Goal: Navigation & Orientation: Find specific page/section

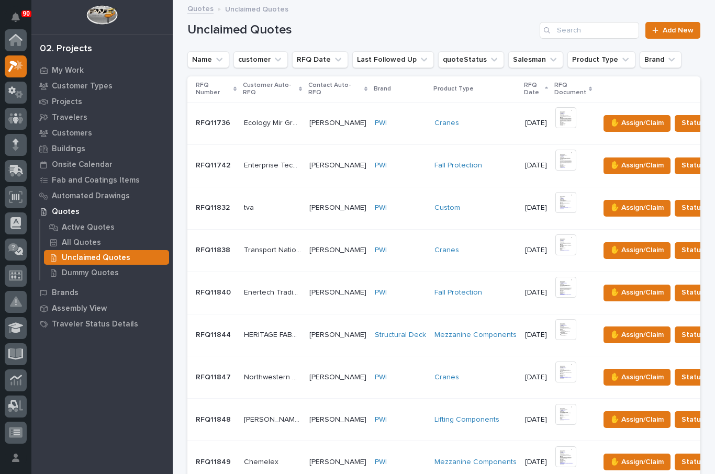
click at [20, 38] on icon at bounding box center [16, 37] width 14 height 7
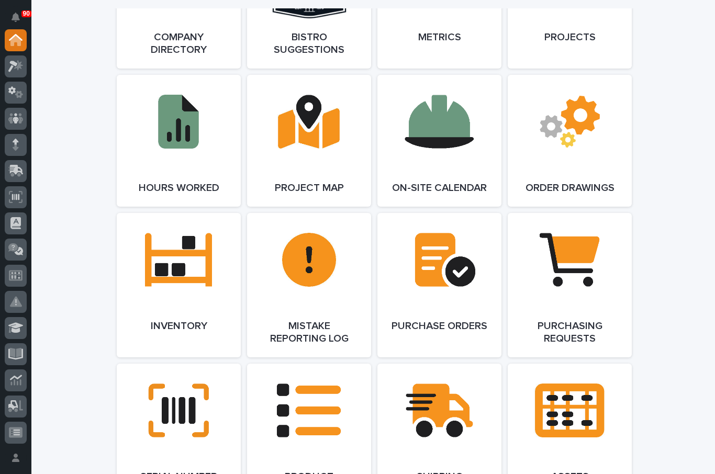
scroll to position [1019, 0]
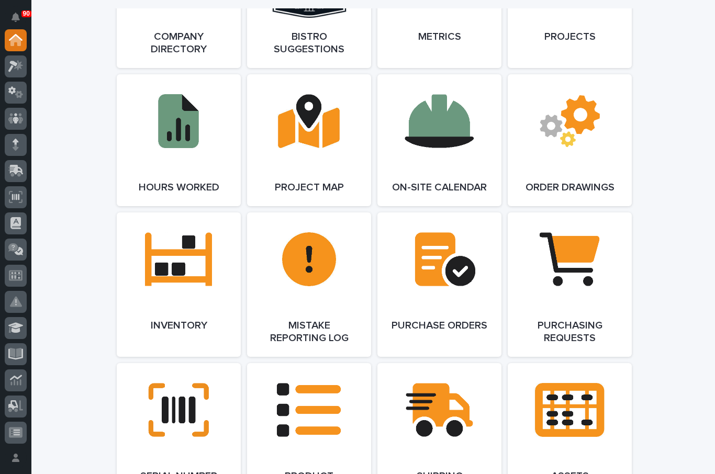
click at [182, 287] on link "Open Link" at bounding box center [179, 285] width 124 height 144
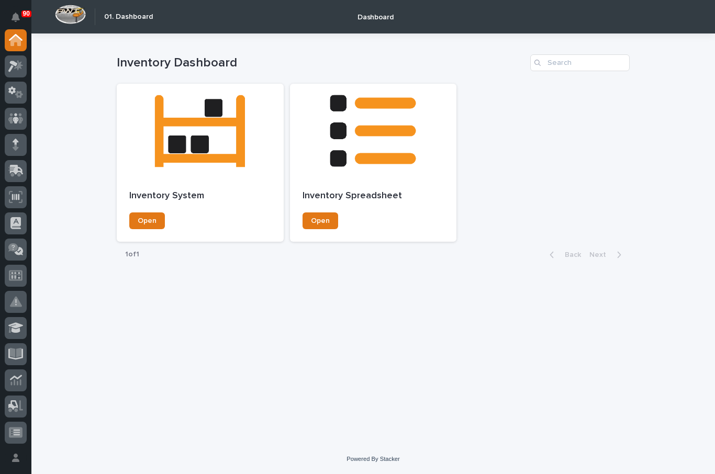
click at [381, 162] on div at bounding box center [373, 131] width 167 height 94
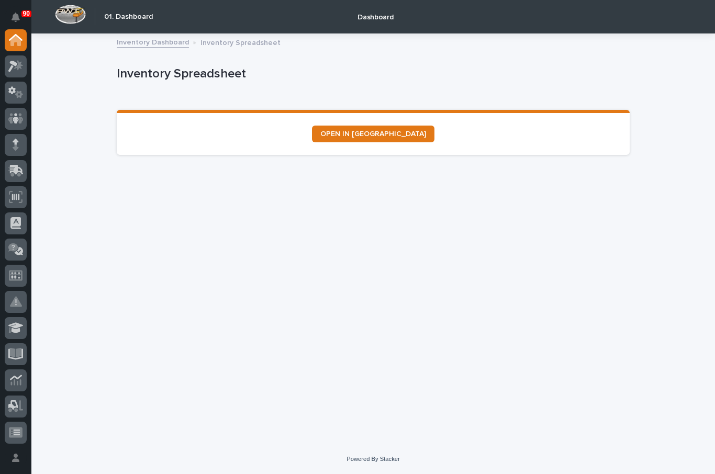
click at [226, 40] on p "Inventory Spreadsheet" at bounding box center [240, 42] width 80 height 12
click at [154, 39] on link "Inventory Dashboard" at bounding box center [153, 42] width 72 height 12
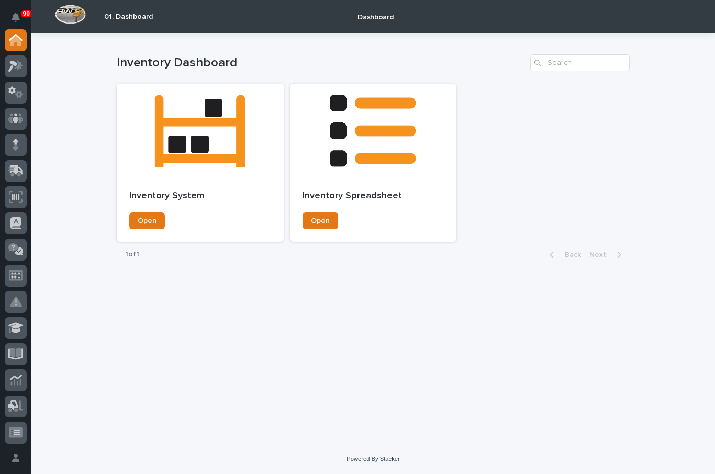
click at [199, 165] on div at bounding box center [200, 131] width 167 height 94
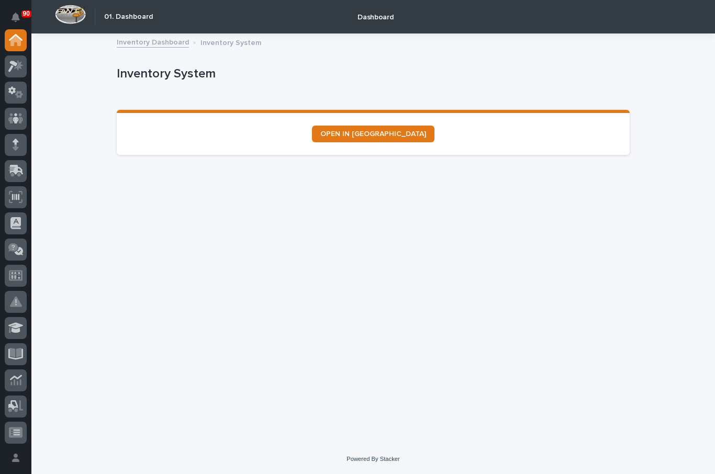
click at [149, 45] on link "Inventory Dashboard" at bounding box center [153, 42] width 72 height 12
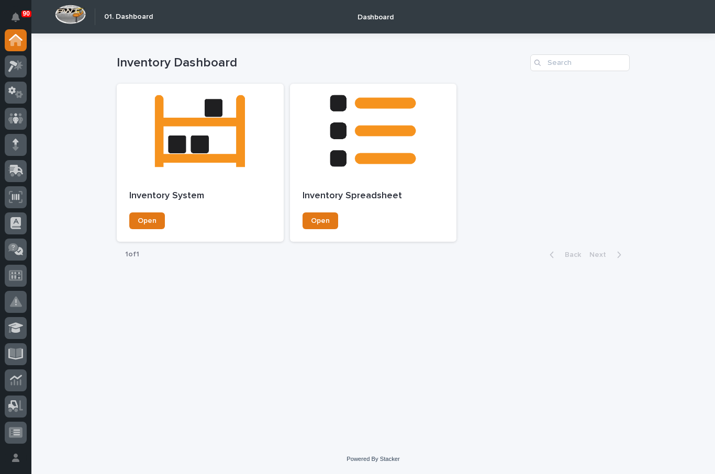
click at [327, 221] on span "Open" at bounding box center [320, 220] width 19 height 7
